Goal: Task Accomplishment & Management: Manage account settings

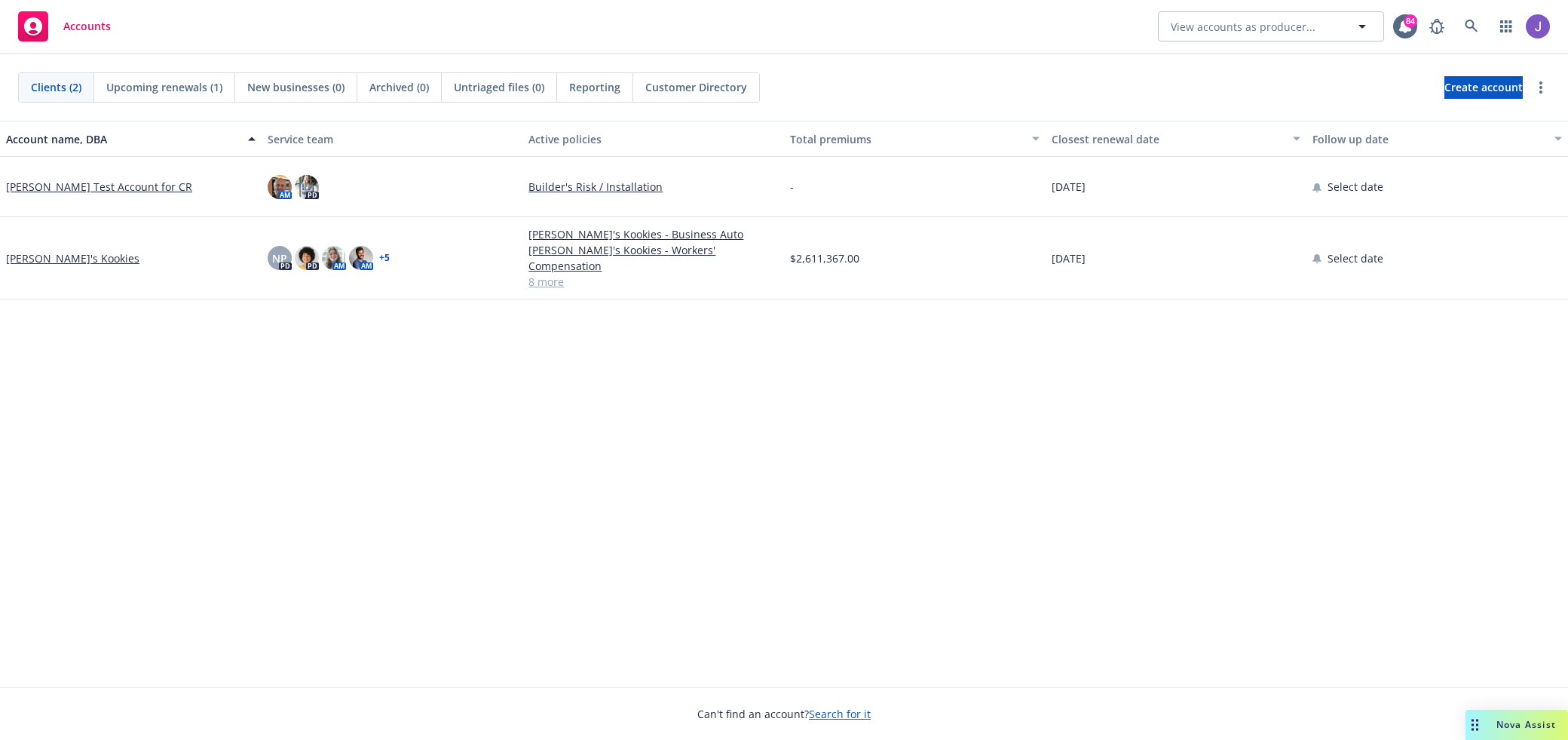
click at [318, 504] on div "Account name, DBA Service team Active policies Total premiums Closest renewal d…" at bounding box center [784, 404] width 1568 height 566
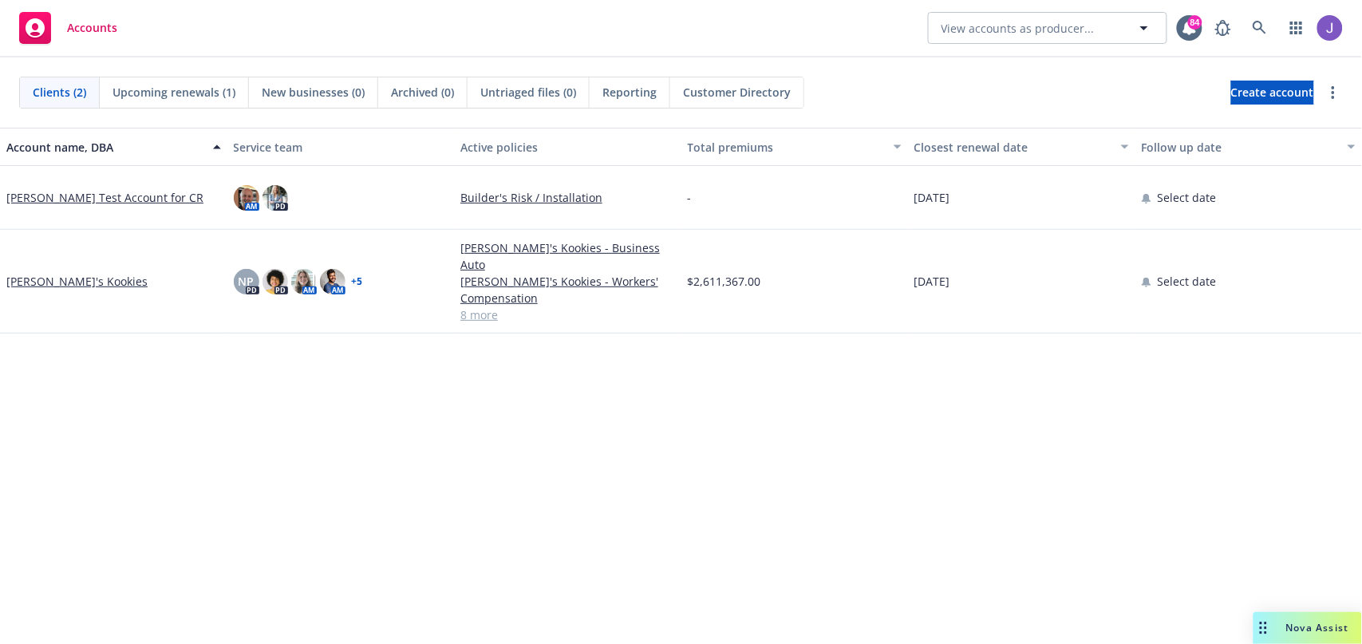
click at [503, 500] on div "Account name, DBA Service team Active policies Total premiums Closest renewal d…" at bounding box center [681, 427] width 1362 height 599
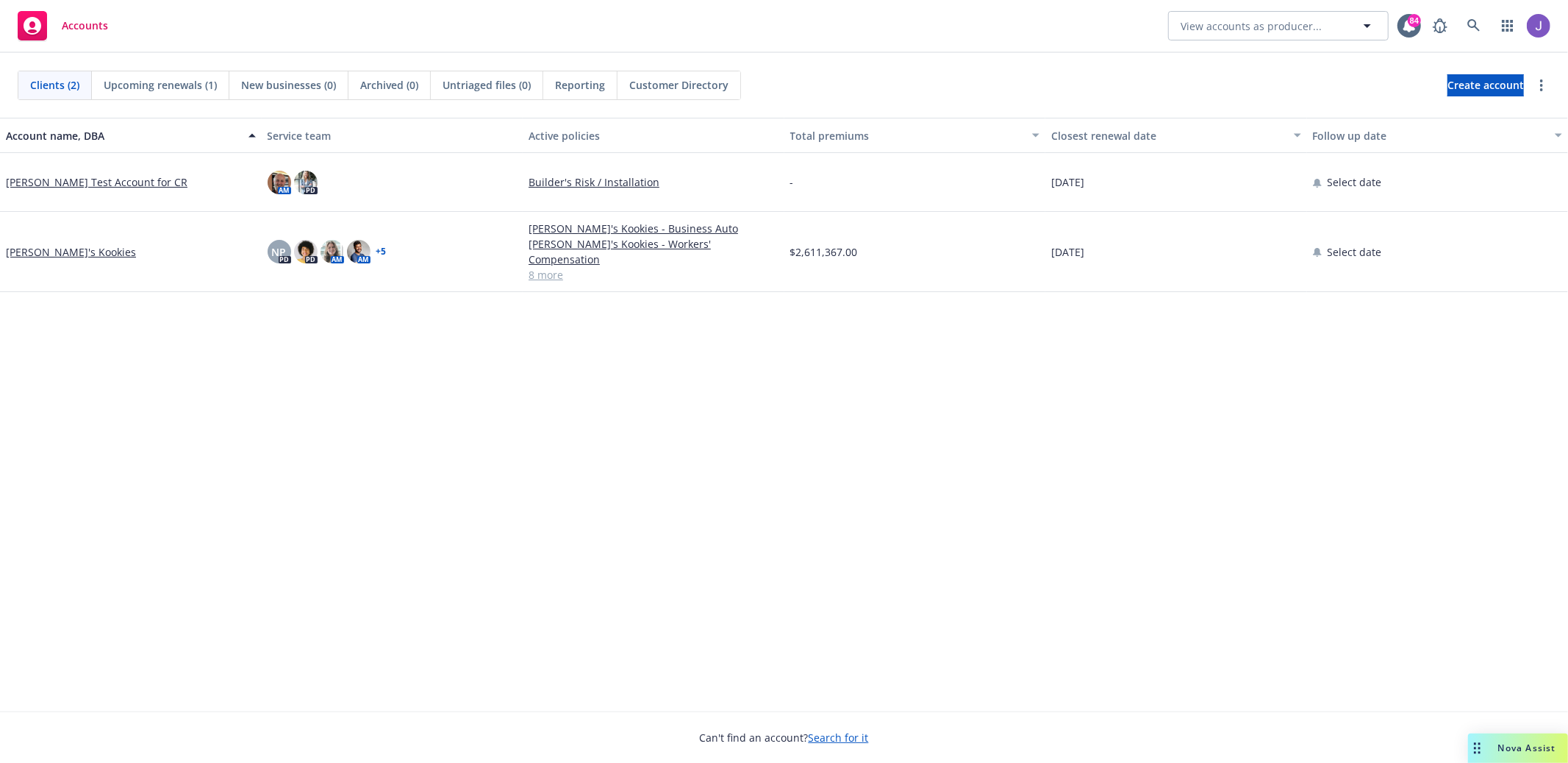
click at [451, 20] on div "Accounts View accounts as producer... 84" at bounding box center [784, 26] width 1568 height 53
click at [1480, 18] on link at bounding box center [1474, 26] width 29 height 29
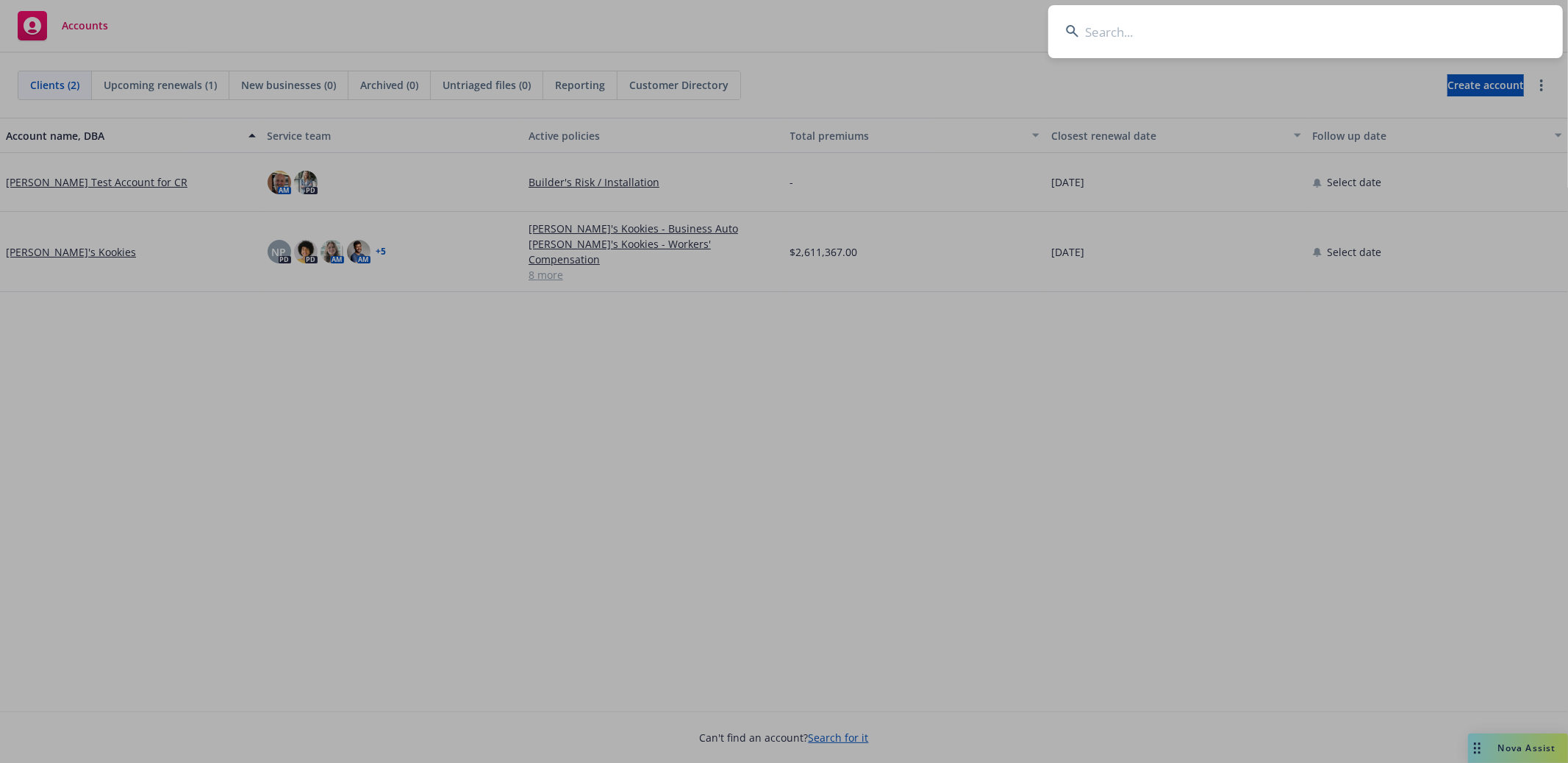
type input "La Casa Investments LLC"
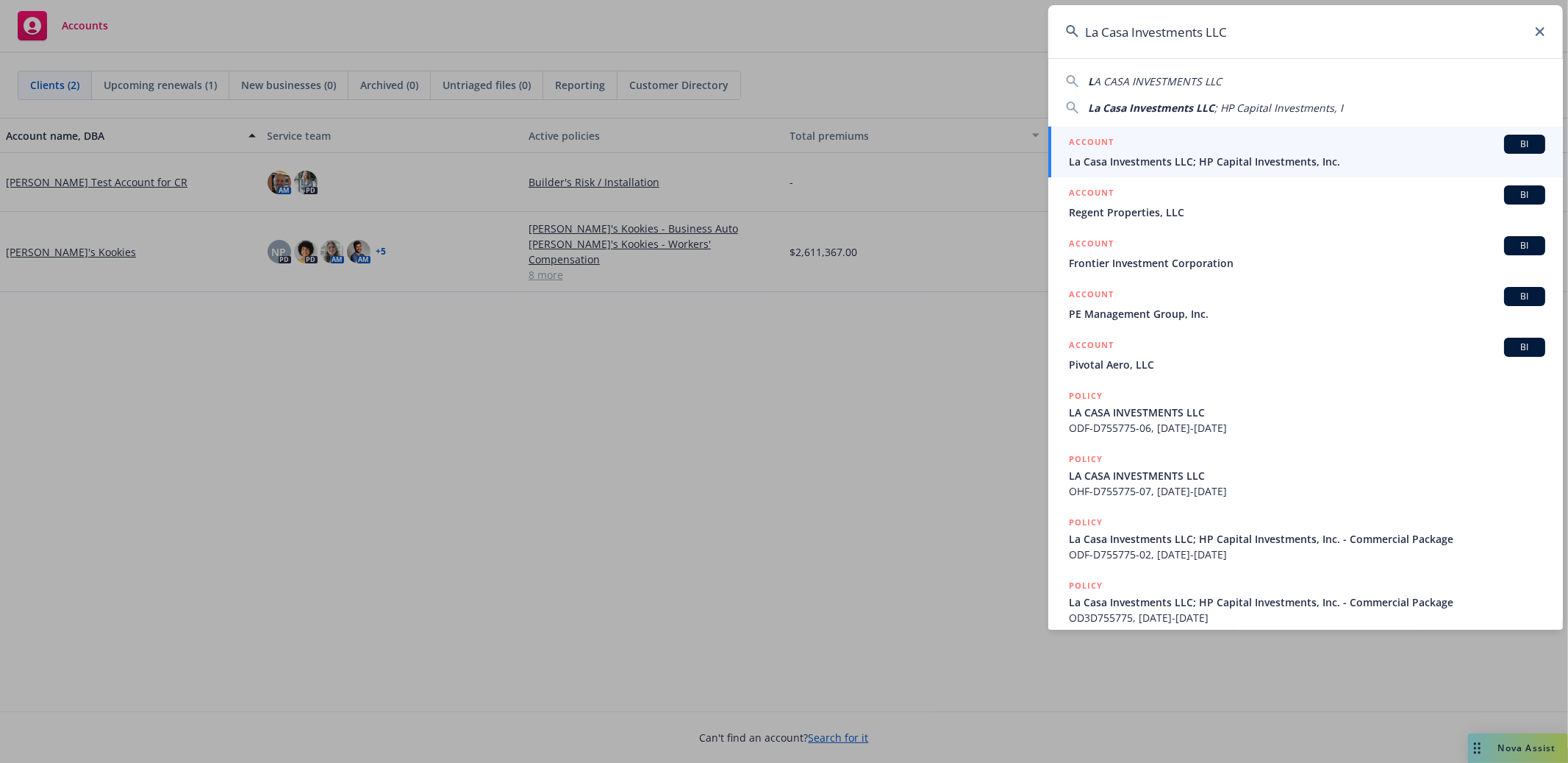
click at [1243, 143] on div "ACCOUNT BI" at bounding box center [1306, 144] width 476 height 19
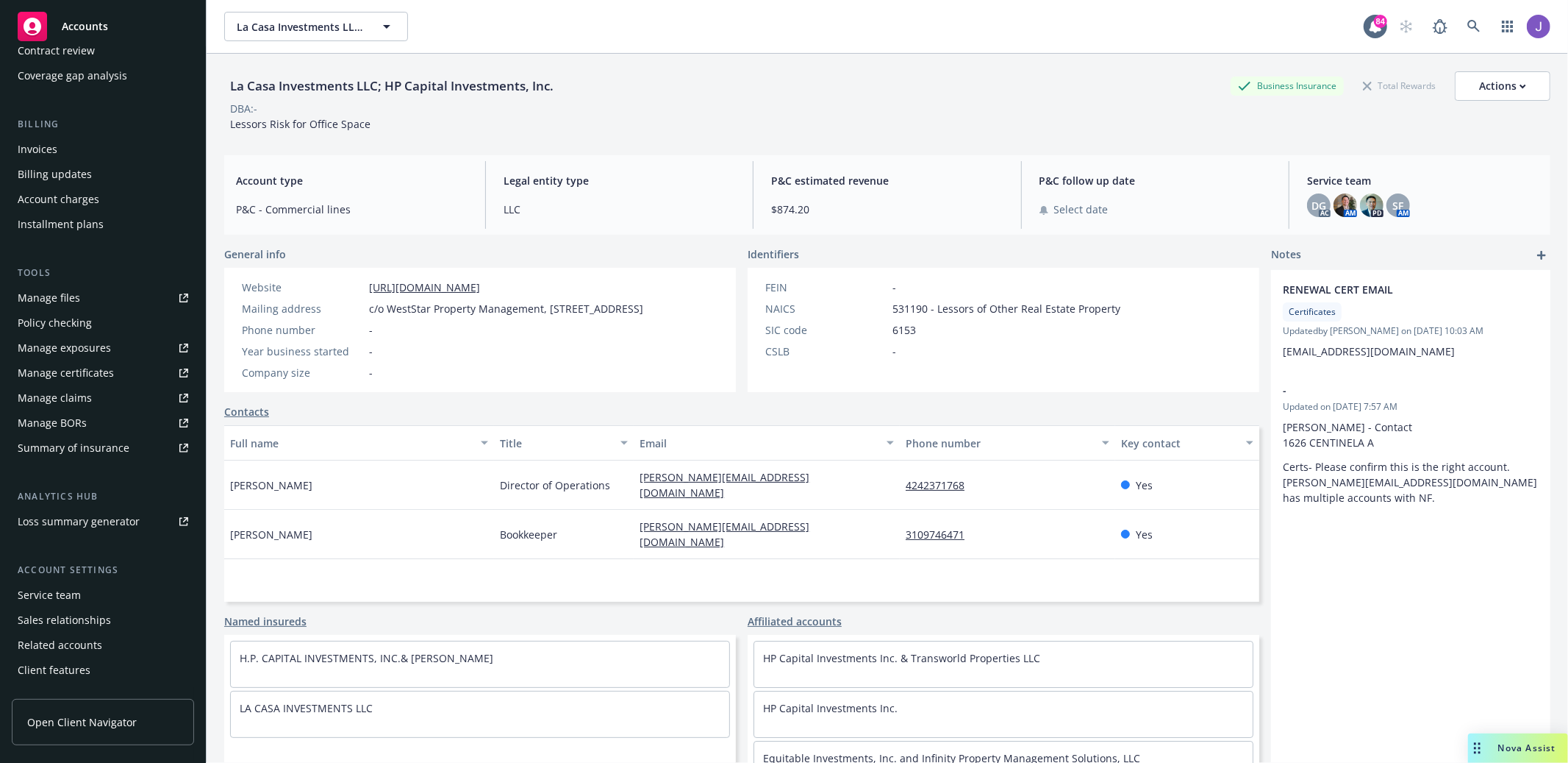
scroll to position [219, 0]
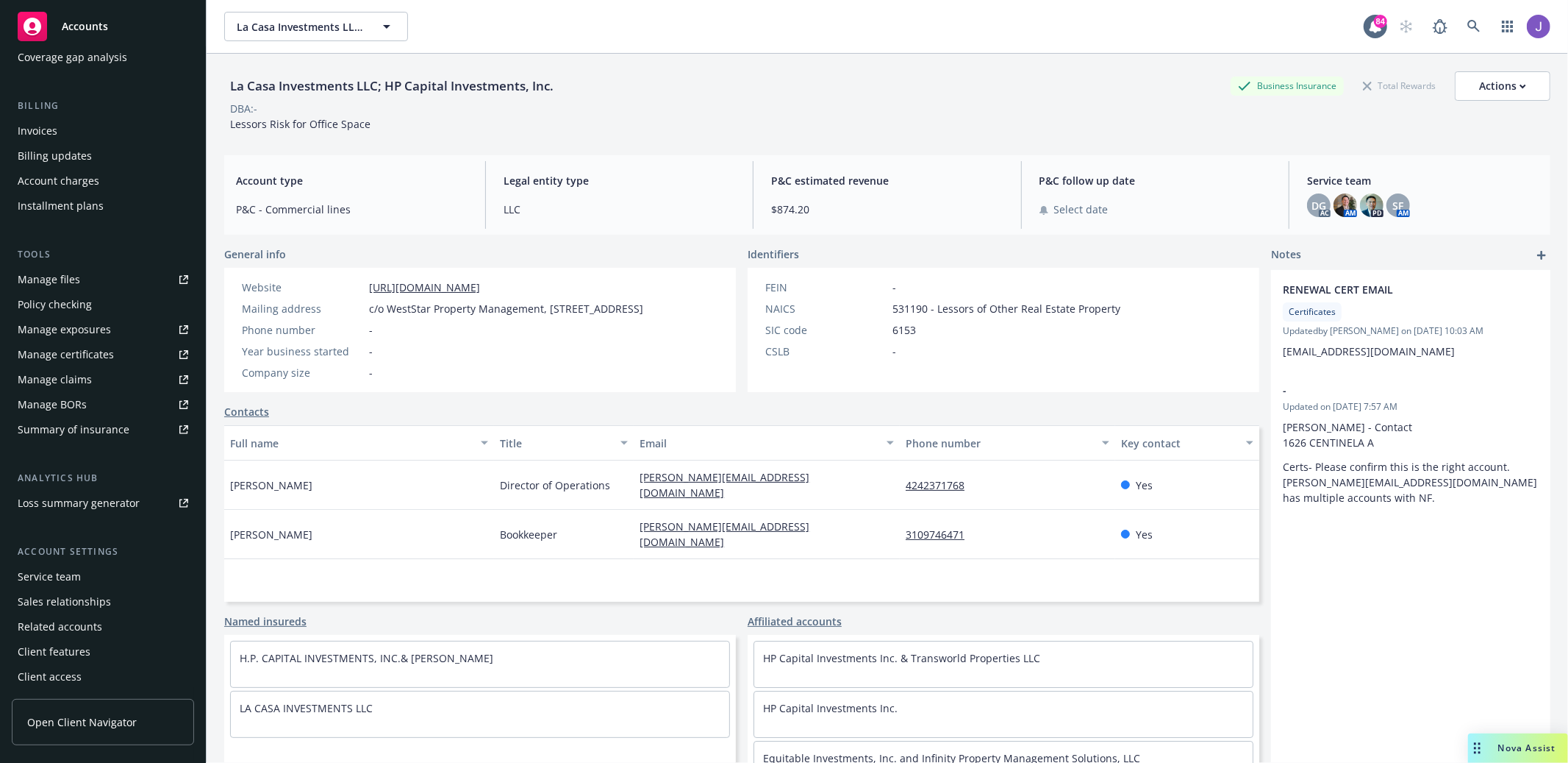
click at [67, 597] on div "Sales relationships" at bounding box center [64, 602] width 93 height 24
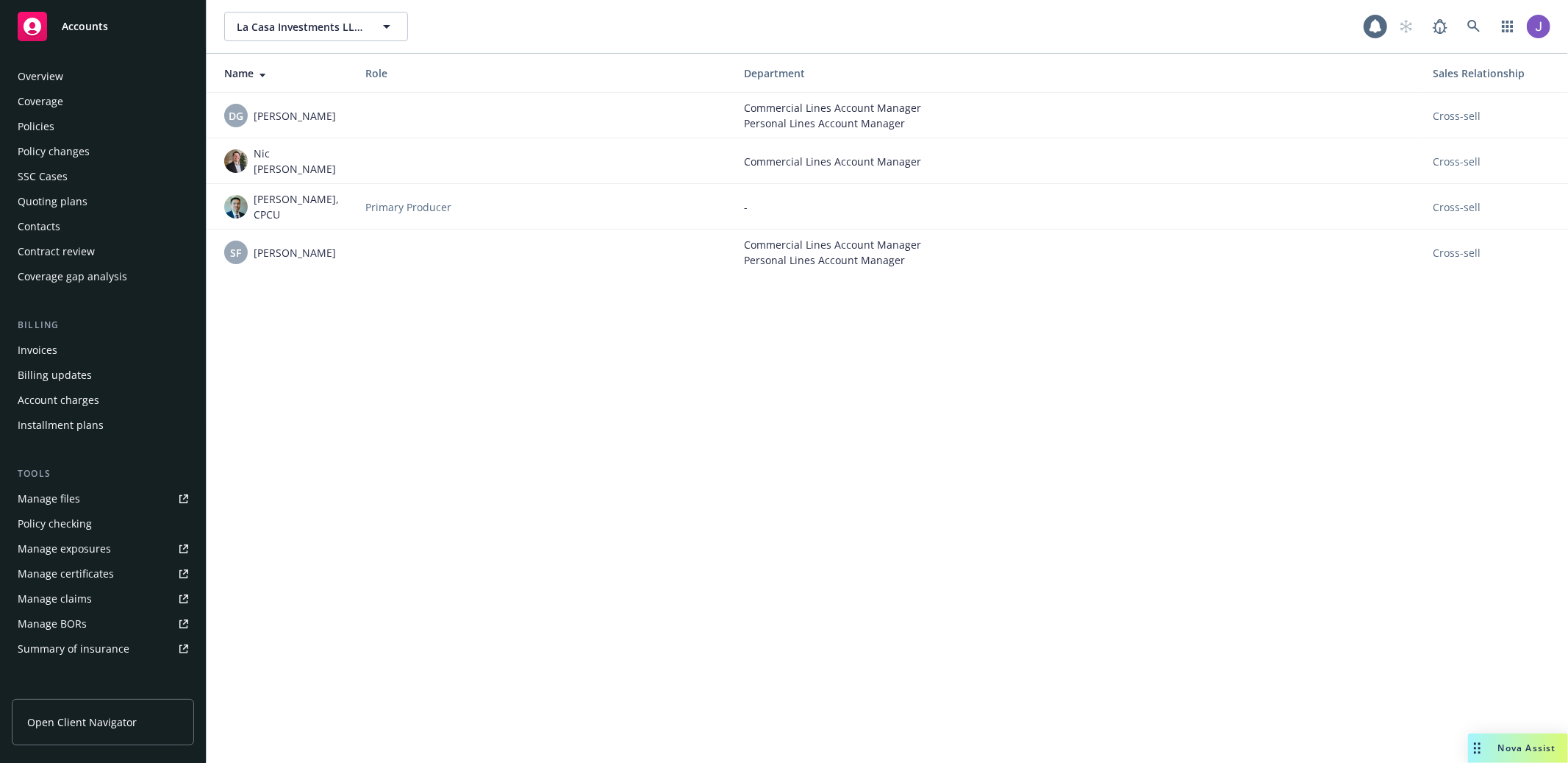
scroll to position [220, 0]
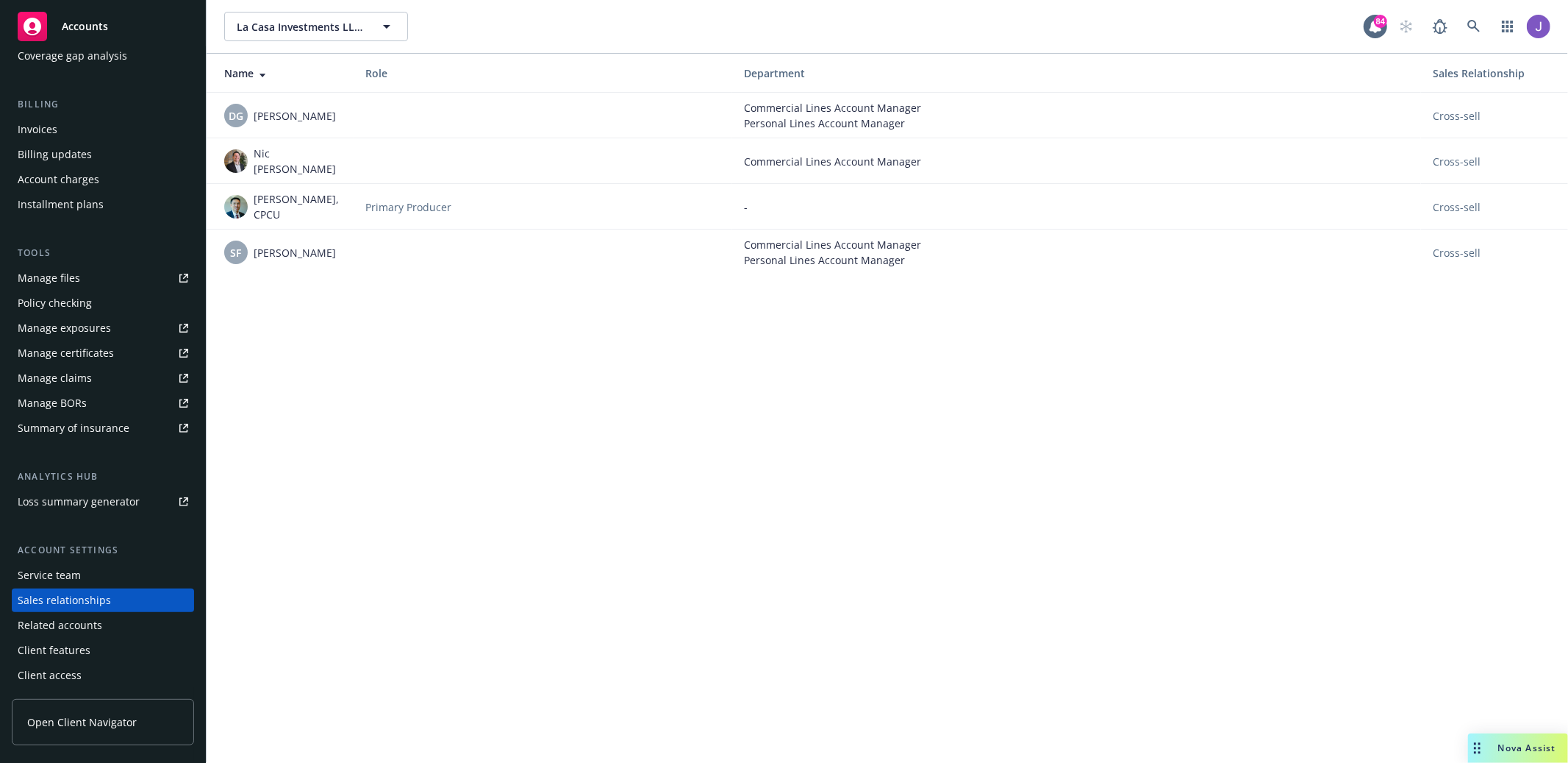
click at [78, 573] on div "Service team" at bounding box center [49, 575] width 64 height 24
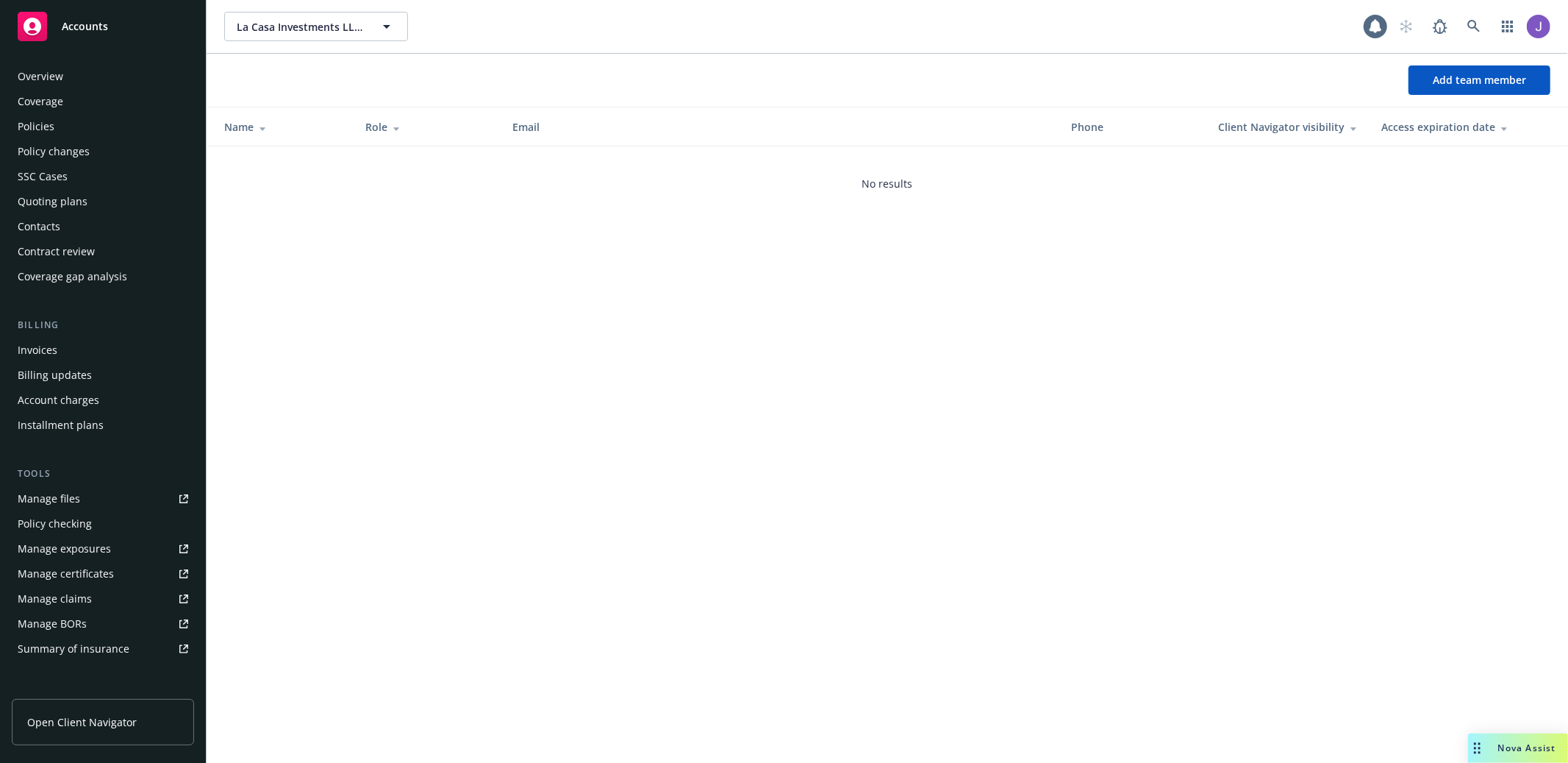
scroll to position [220, 0]
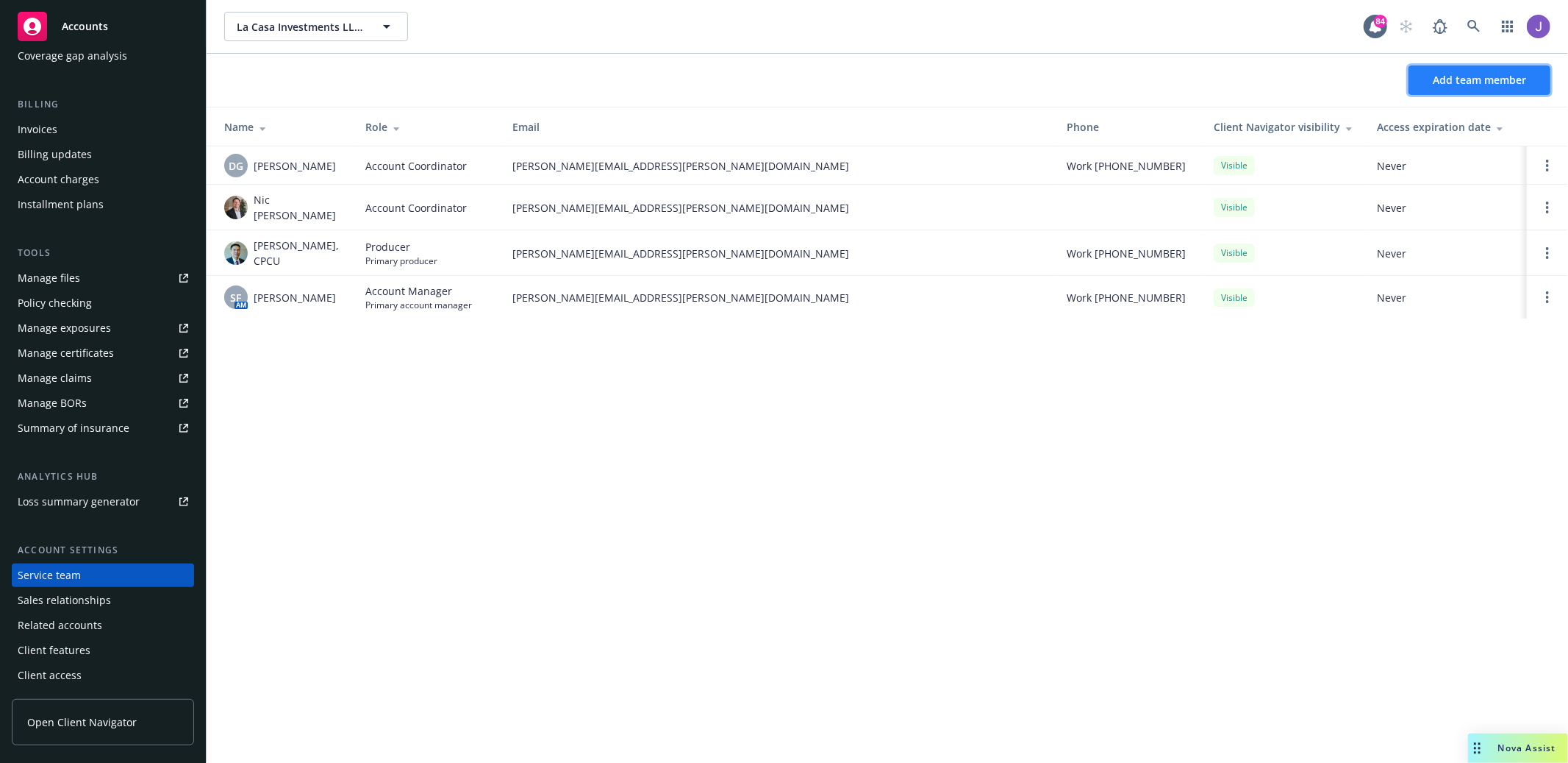
click at [1494, 78] on span "Add team member" at bounding box center [1479, 79] width 93 height 14
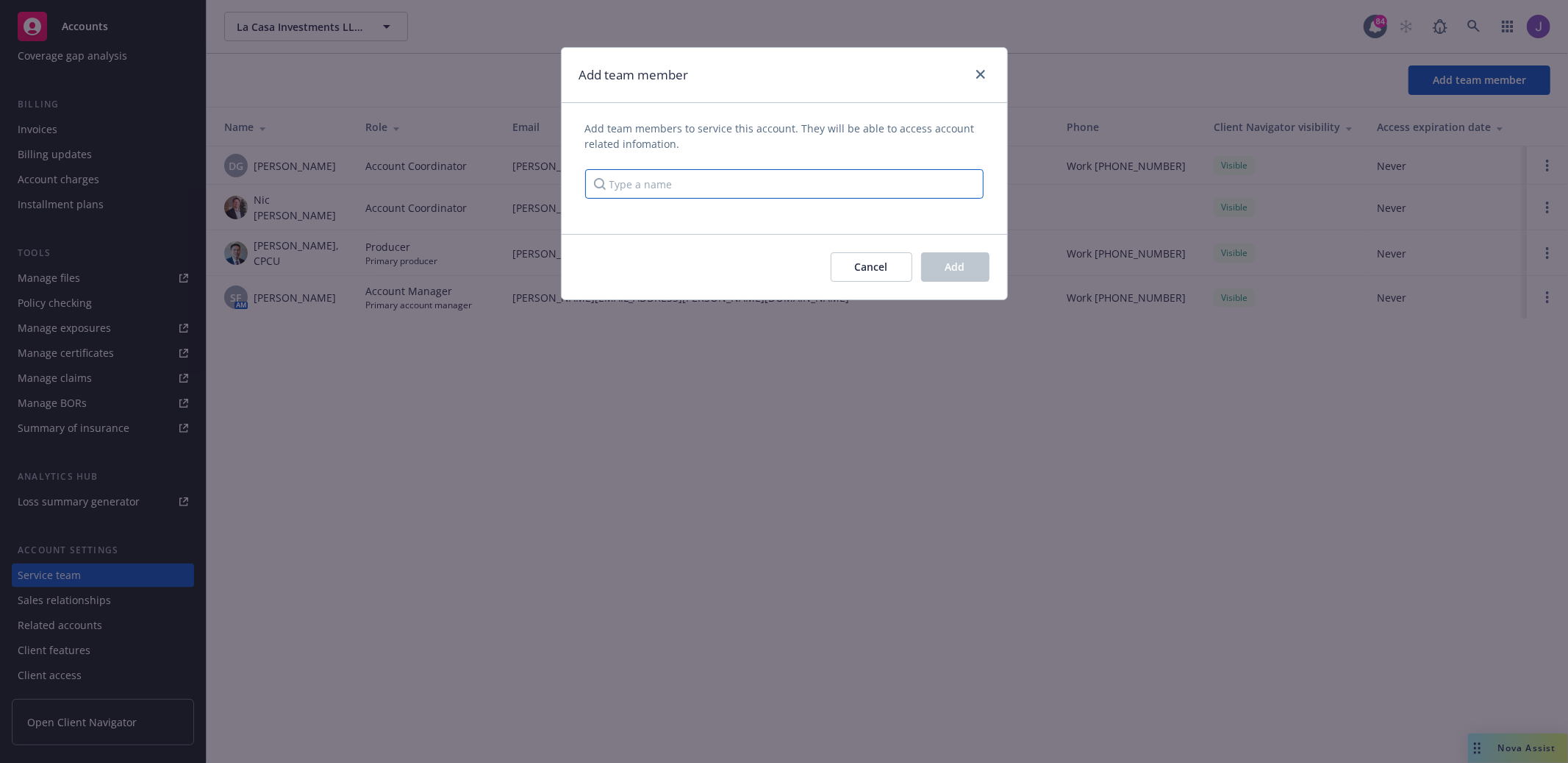
click at [891, 181] on input "Type a name" at bounding box center [784, 184] width 399 height 29
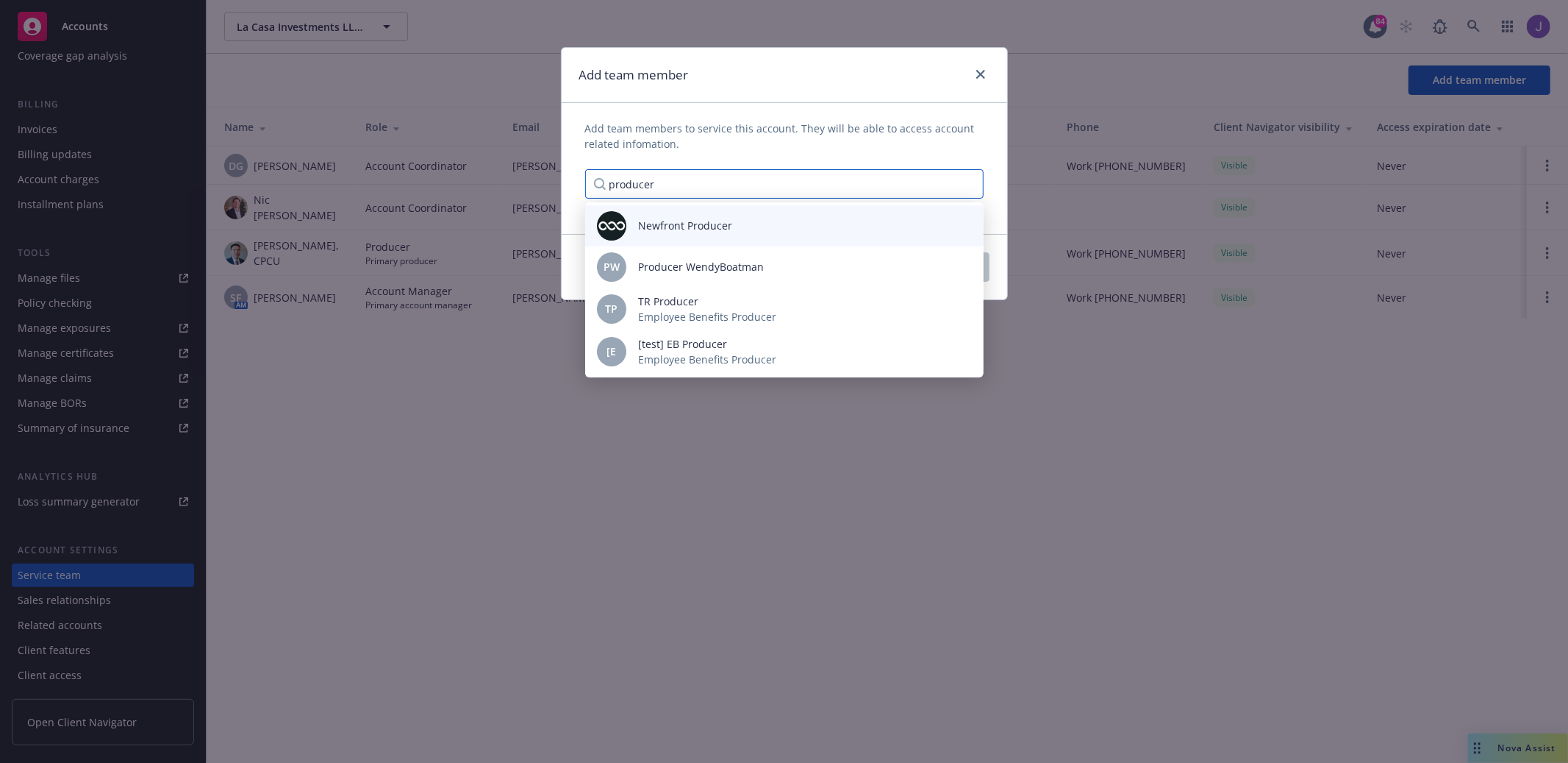
type input "producer"
click at [808, 221] on div "Newfront Producer" at bounding box center [784, 226] width 375 height 29
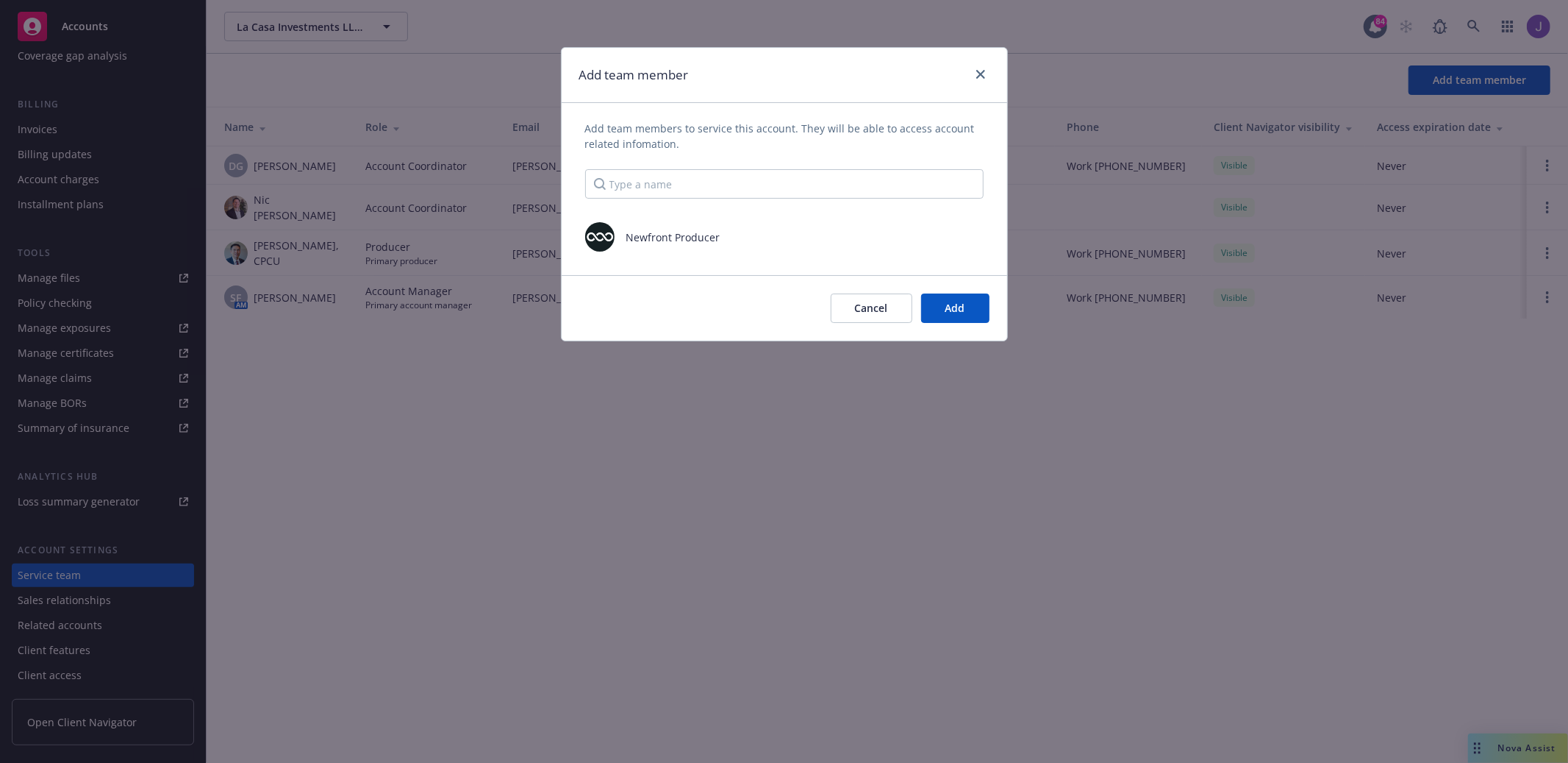
scroll to position [0, 0]
click at [963, 301] on span "Add" at bounding box center [955, 307] width 20 height 14
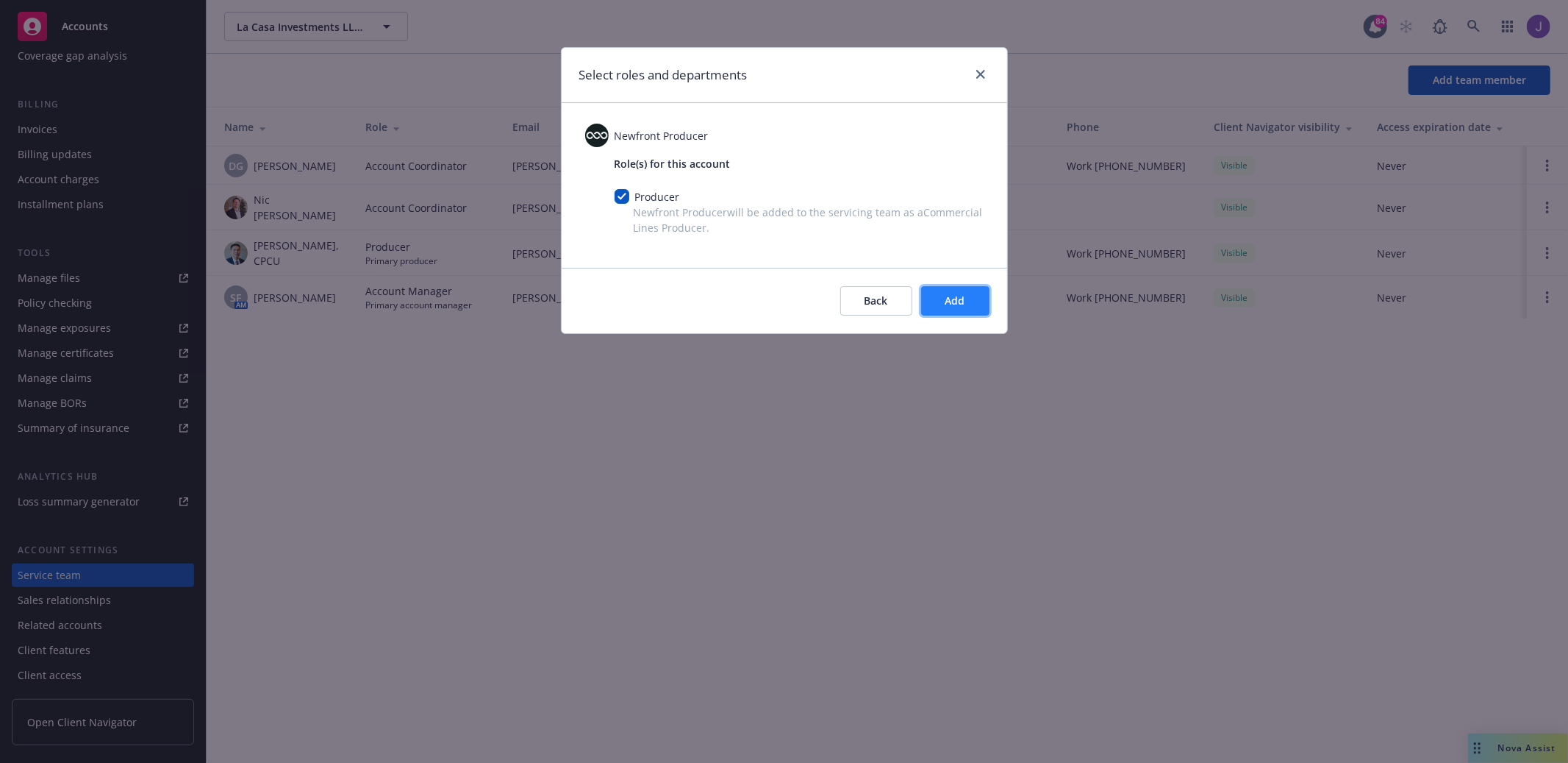
click at [952, 295] on span "Add" at bounding box center [955, 299] width 20 height 14
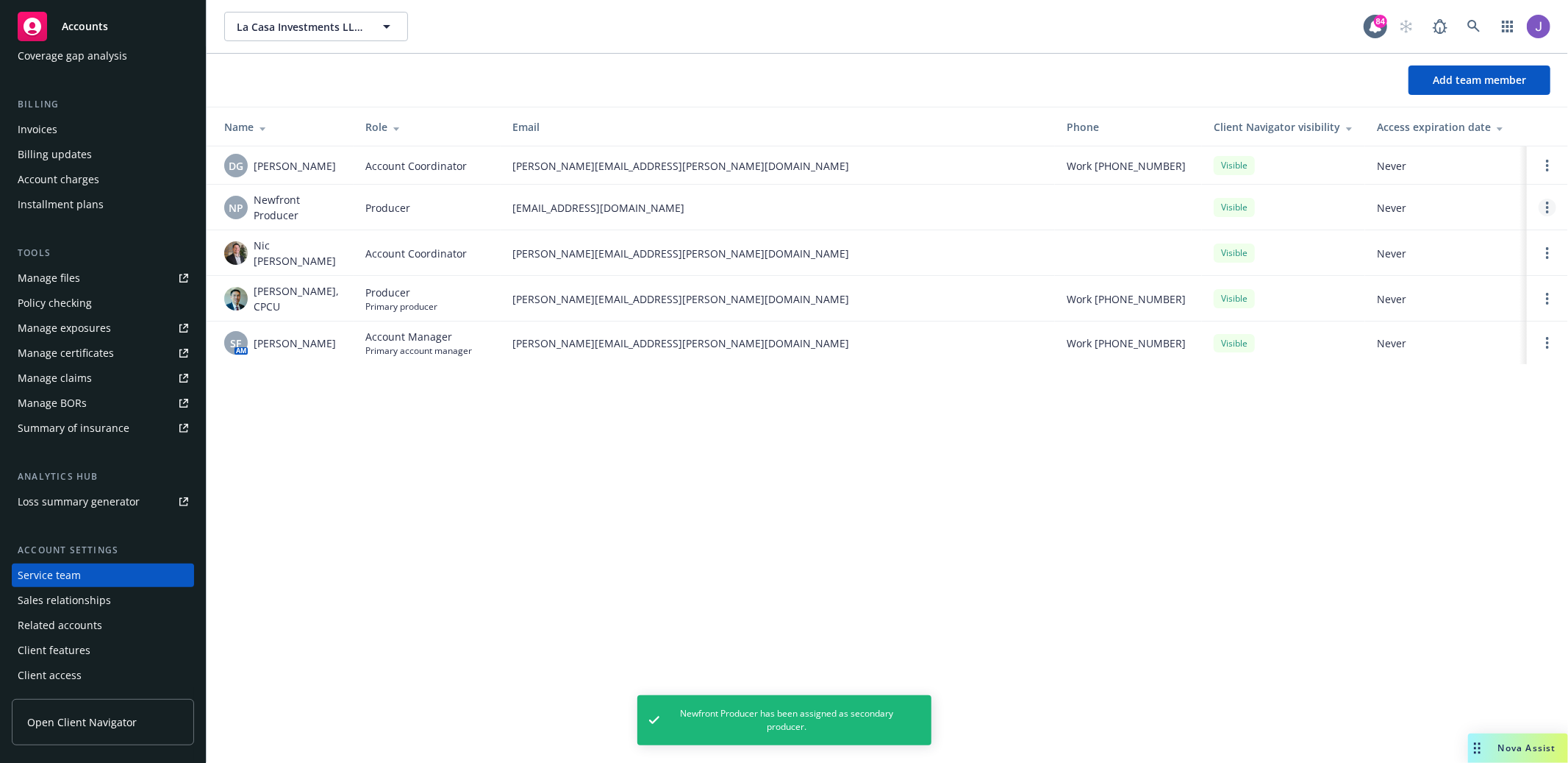
click at [1528, 204] on icon "Open options" at bounding box center [1547, 207] width 3 height 12
click at [1502, 141] on span "Assign as primary producer" at bounding box center [1450, 135] width 172 height 14
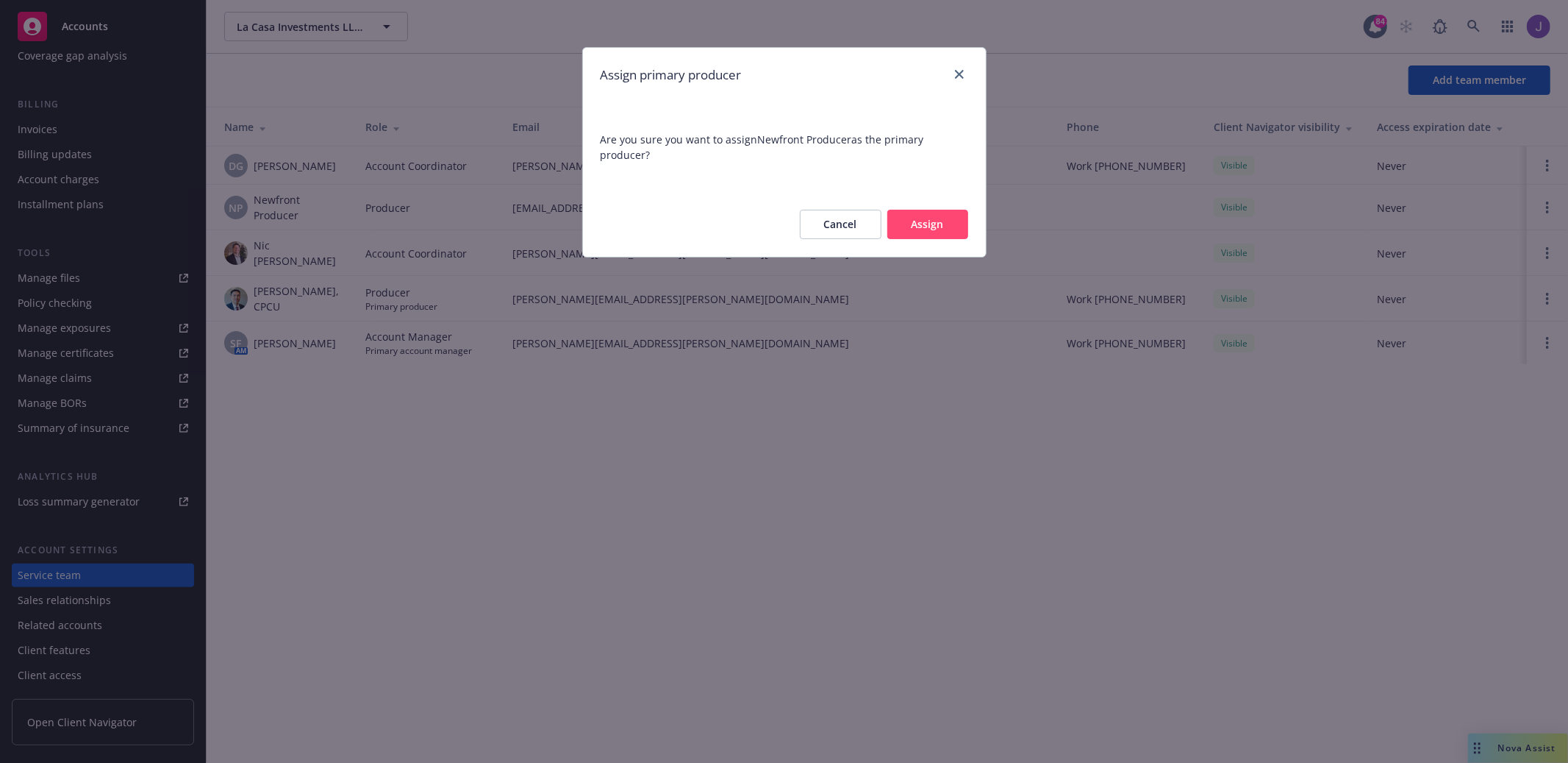
click at [956, 224] on button "Assign" at bounding box center [928, 224] width 81 height 29
